Goal: Task Accomplishment & Management: Manage account settings

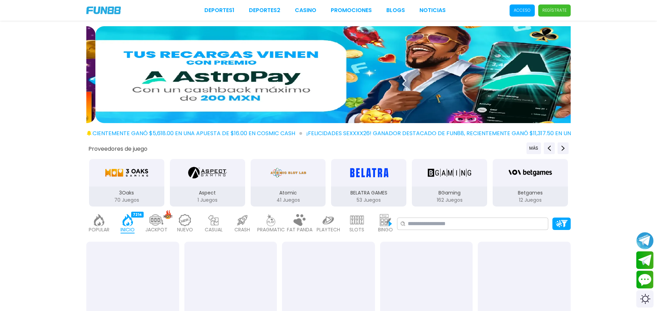
click at [518, 12] on p "Acceso" at bounding box center [521, 10] width 17 height 6
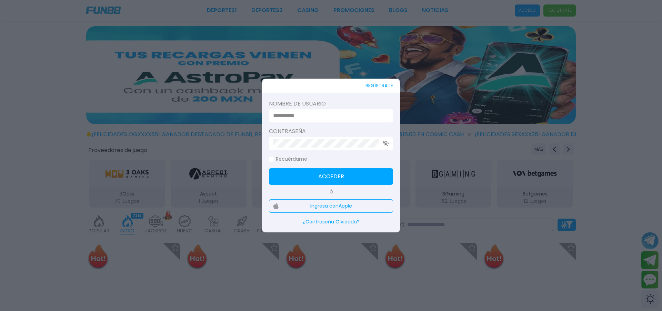
click at [275, 117] on input at bounding box center [329, 116] width 112 height 8
type input "**********"
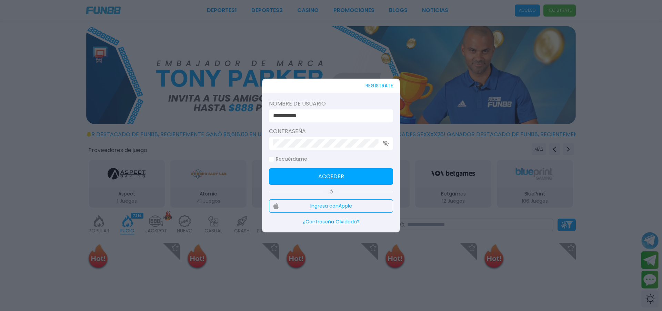
click at [387, 144] on use "button" at bounding box center [386, 144] width 6 height 6
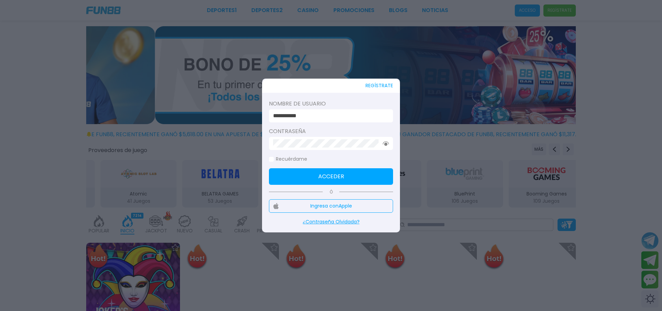
click at [388, 144] on icon "button" at bounding box center [386, 143] width 6 height 4
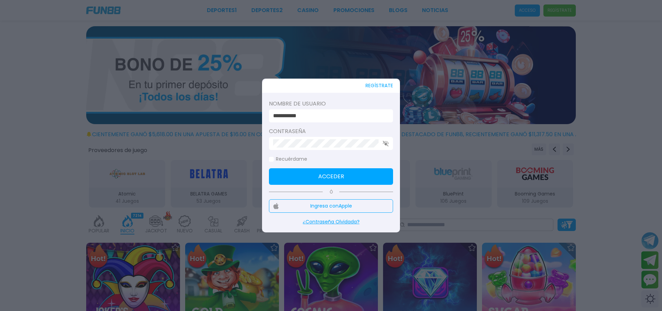
click at [331, 174] on button "Acceder" at bounding box center [331, 176] width 124 height 17
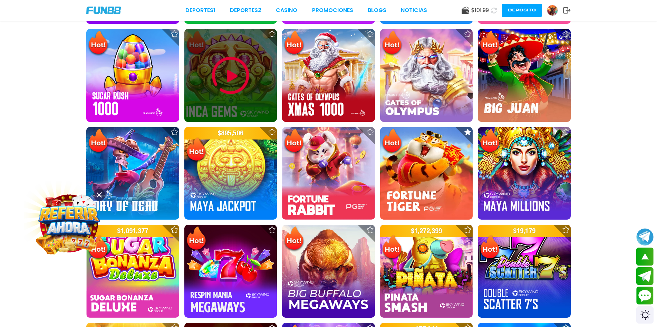
click at [233, 73] on img at bounding box center [230, 75] width 41 height 41
